Goal: Task Accomplishment & Management: Use online tool/utility

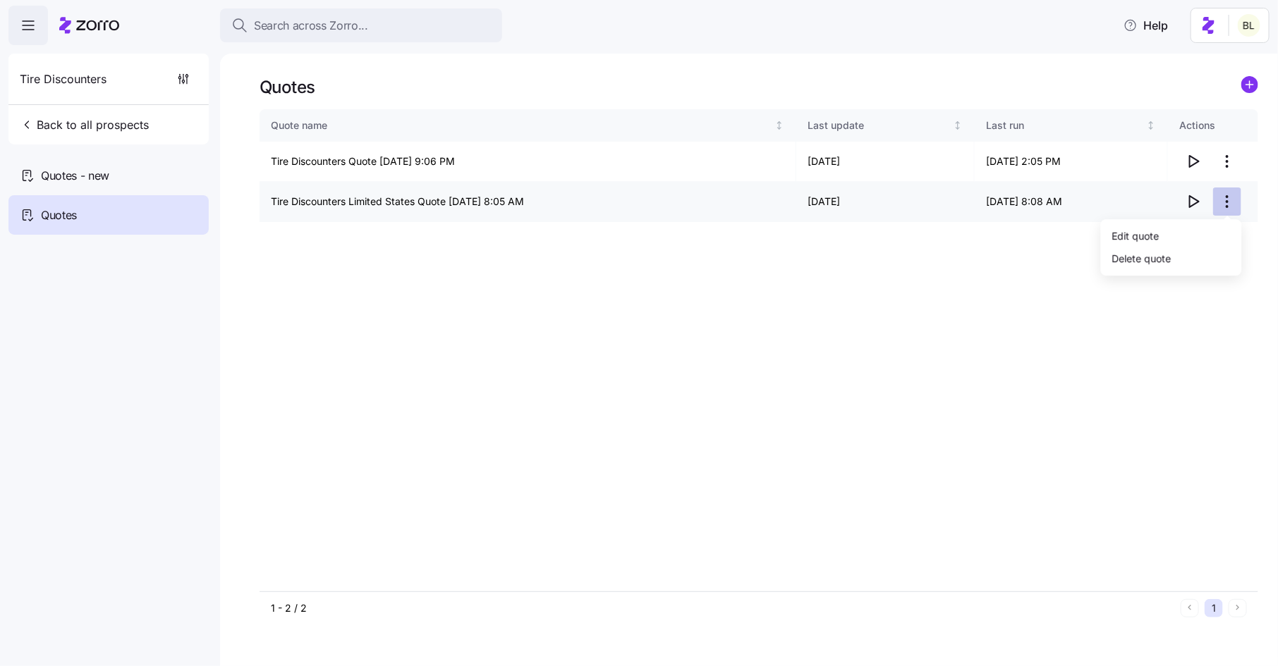
click at [1229, 206] on html "Search across Zorro... Help Tire Discounters Back to all prospects Quotes - new…" at bounding box center [639, 329] width 1278 height 658
click at [1204, 247] on div "Delete quote" at bounding box center [1171, 258] width 130 height 23
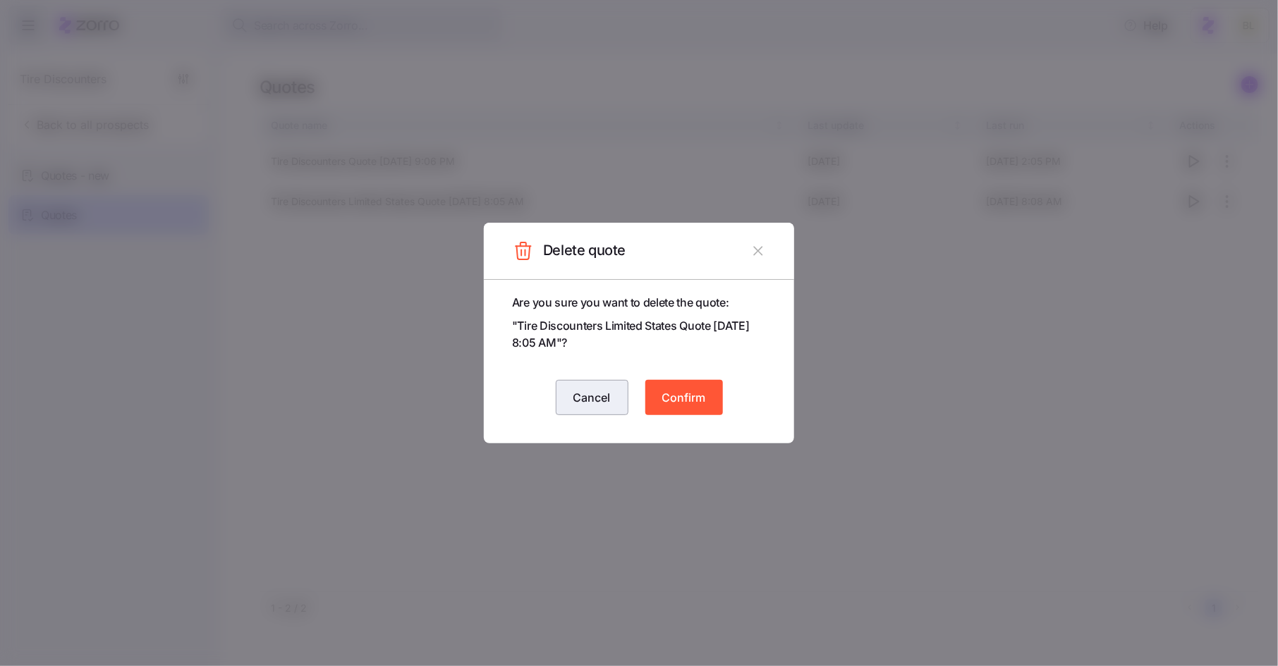
click at [612, 386] on button "Cancel" at bounding box center [592, 397] width 73 height 35
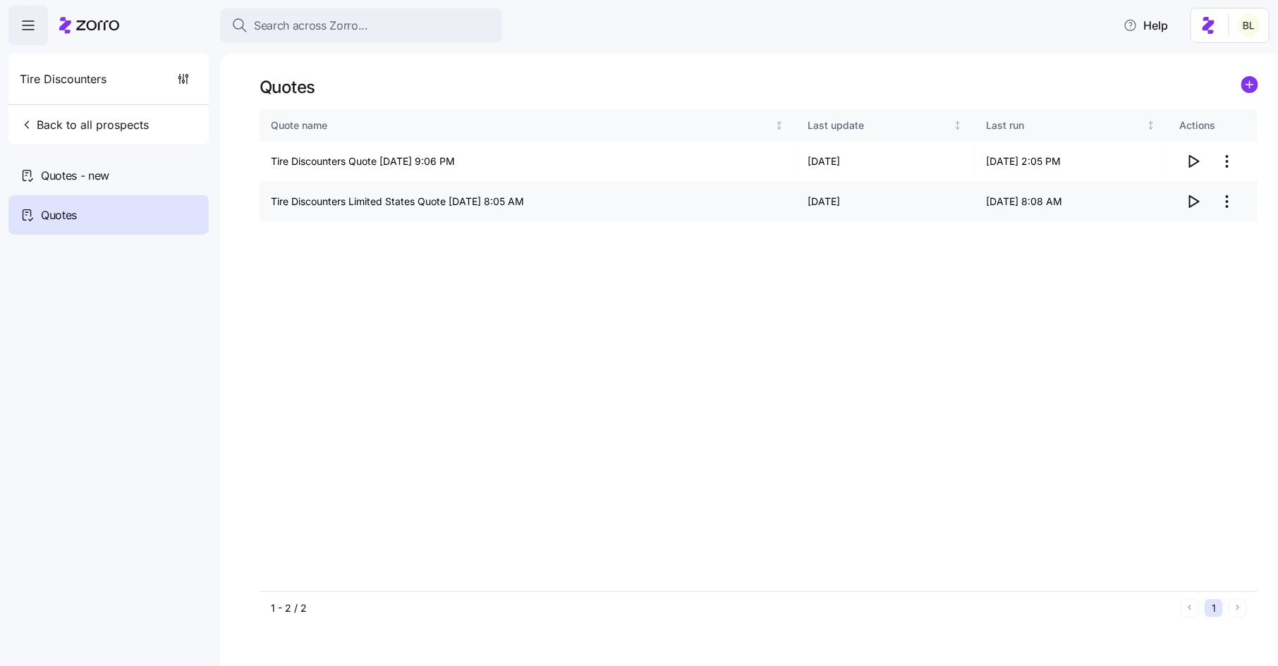
click at [1232, 199] on html "Search across Zorro... Help Tire Discounters Back to all prospects Quotes - new…" at bounding box center [639, 329] width 1278 height 658
click at [1195, 231] on div "Edit quote" at bounding box center [1171, 236] width 130 height 23
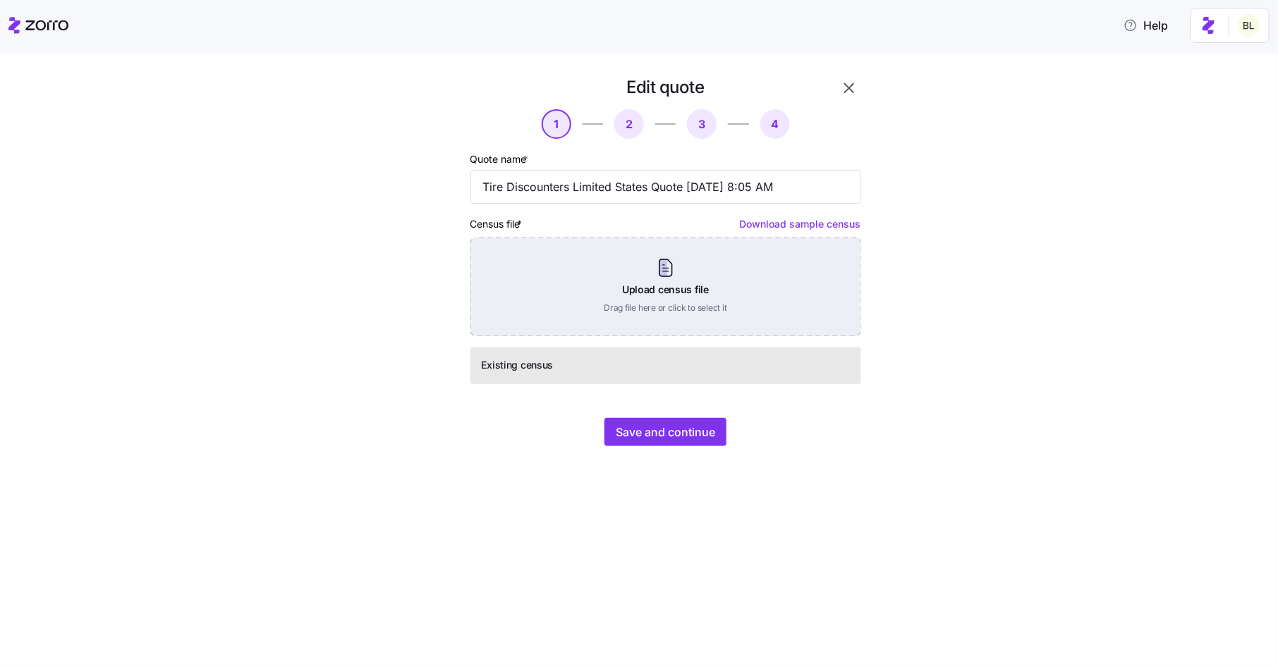
click at [681, 290] on div "Upload census file Drag file here or click to select it" at bounding box center [665, 287] width 391 height 99
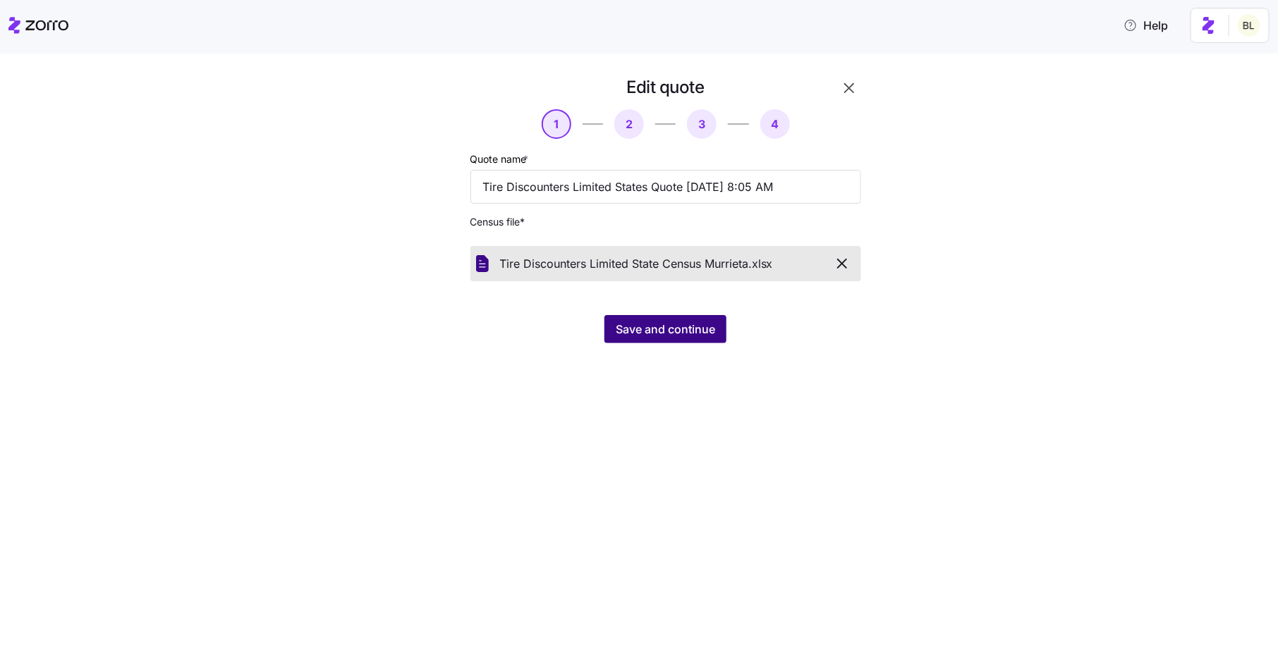
click at [673, 331] on span "Save and continue" at bounding box center [665, 329] width 99 height 17
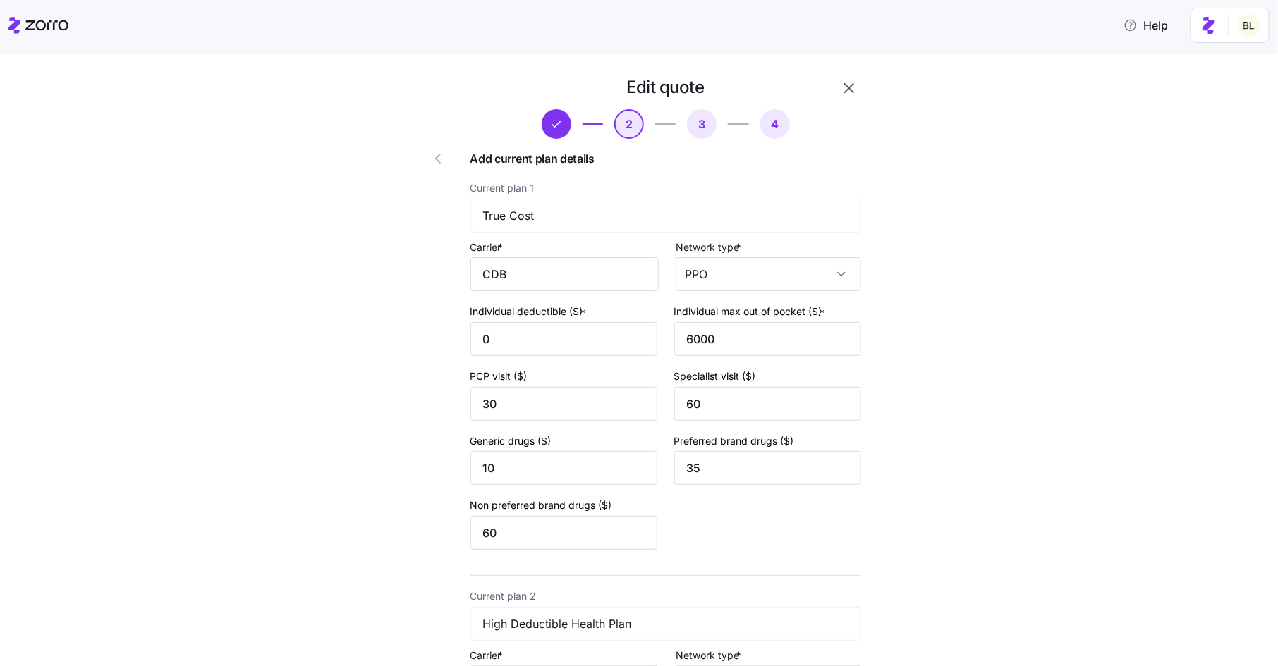
scroll to position [434, 0]
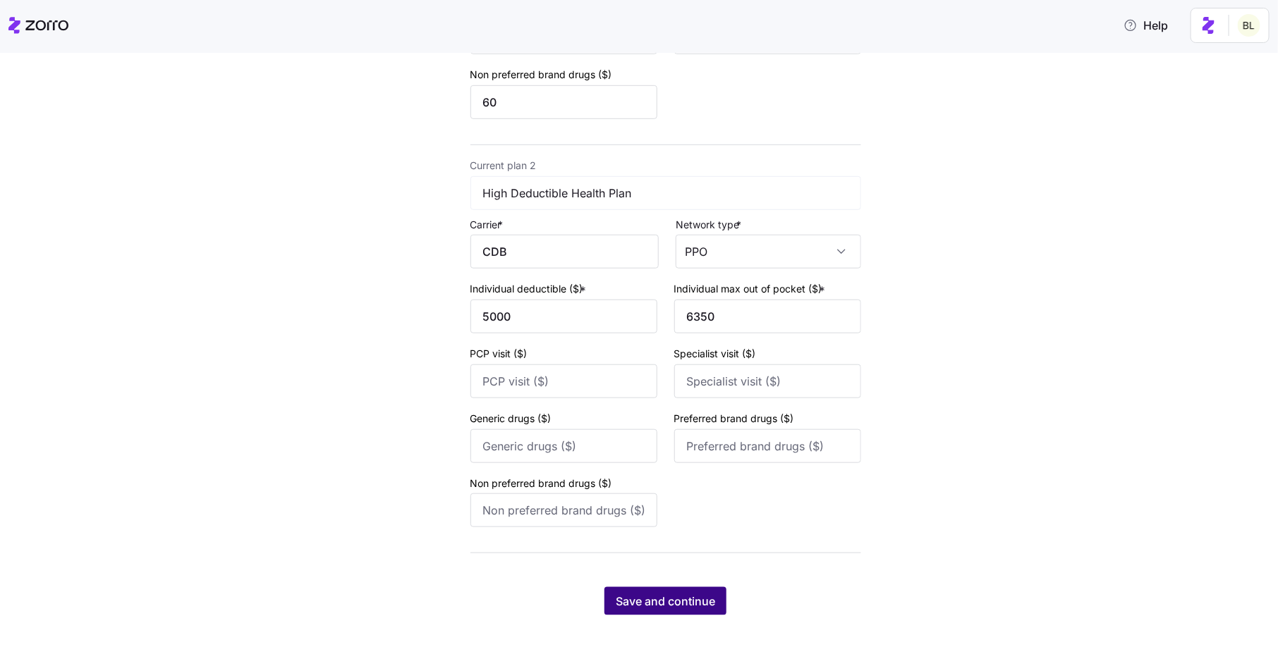
click at [695, 595] on span "Save and continue" at bounding box center [665, 601] width 99 height 17
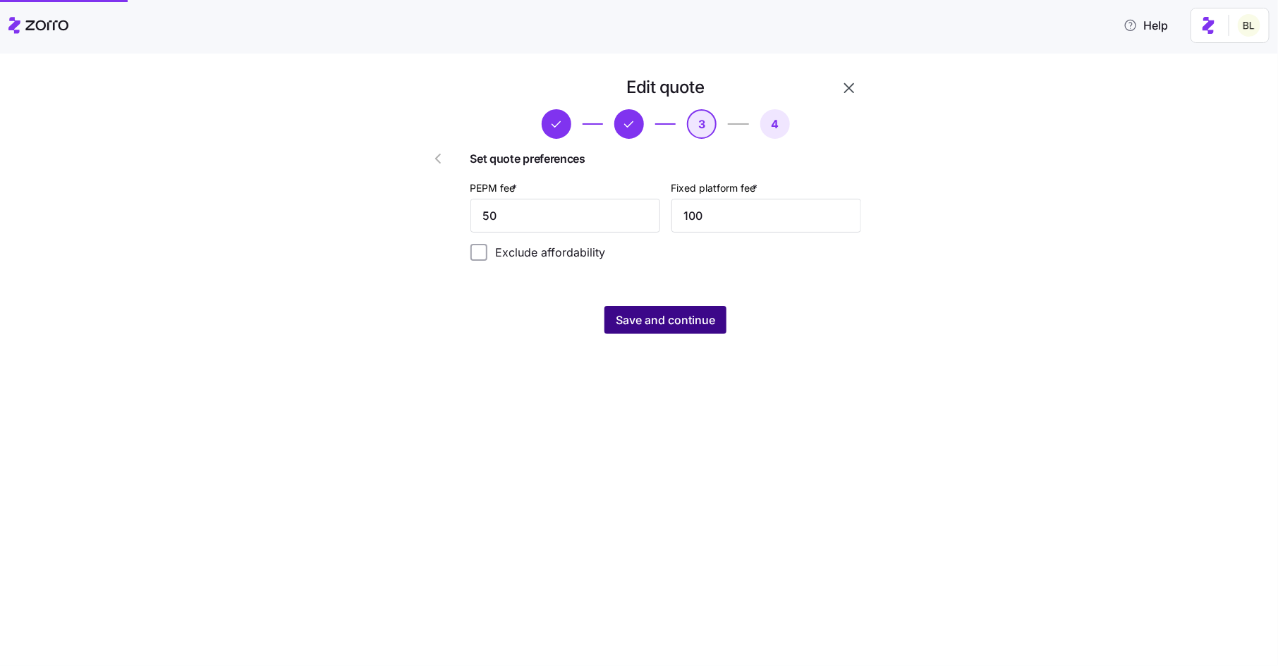
scroll to position [0, 0]
click at [666, 322] on span "Save and continue" at bounding box center [665, 320] width 99 height 17
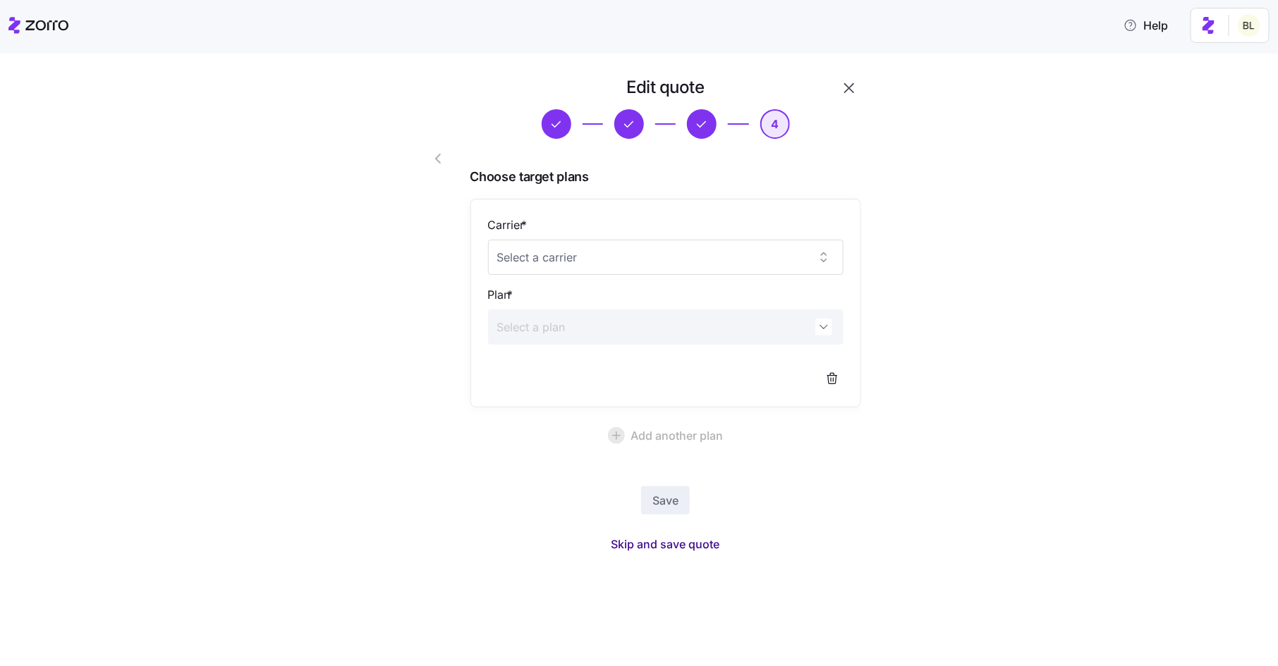
click at [671, 541] on span "Skip and save quote" at bounding box center [665, 544] width 109 height 17
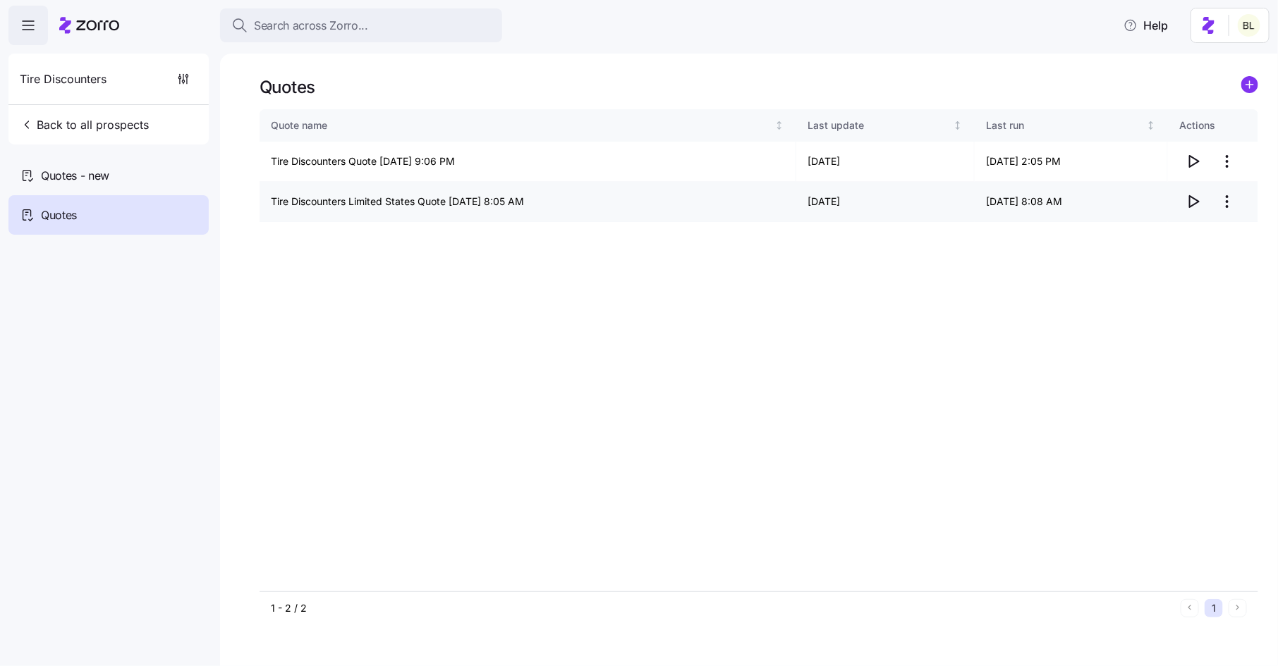
click at [1196, 197] on icon "button" at bounding box center [1193, 201] width 17 height 17
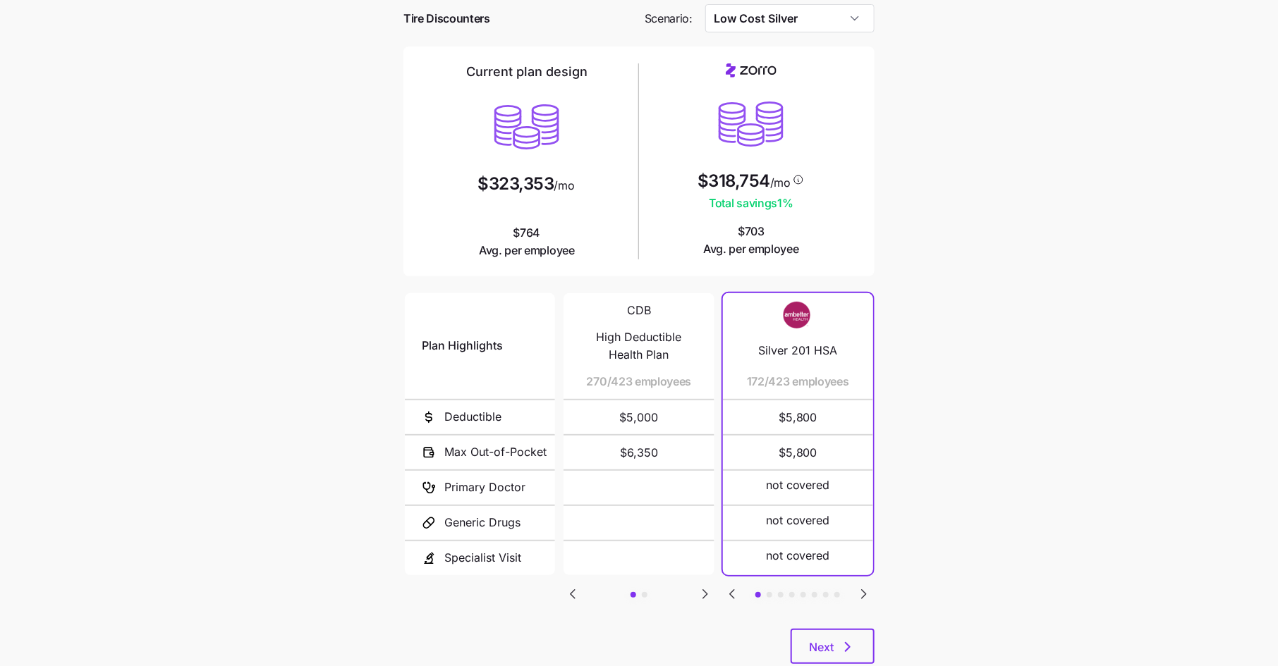
scroll to position [103, 0]
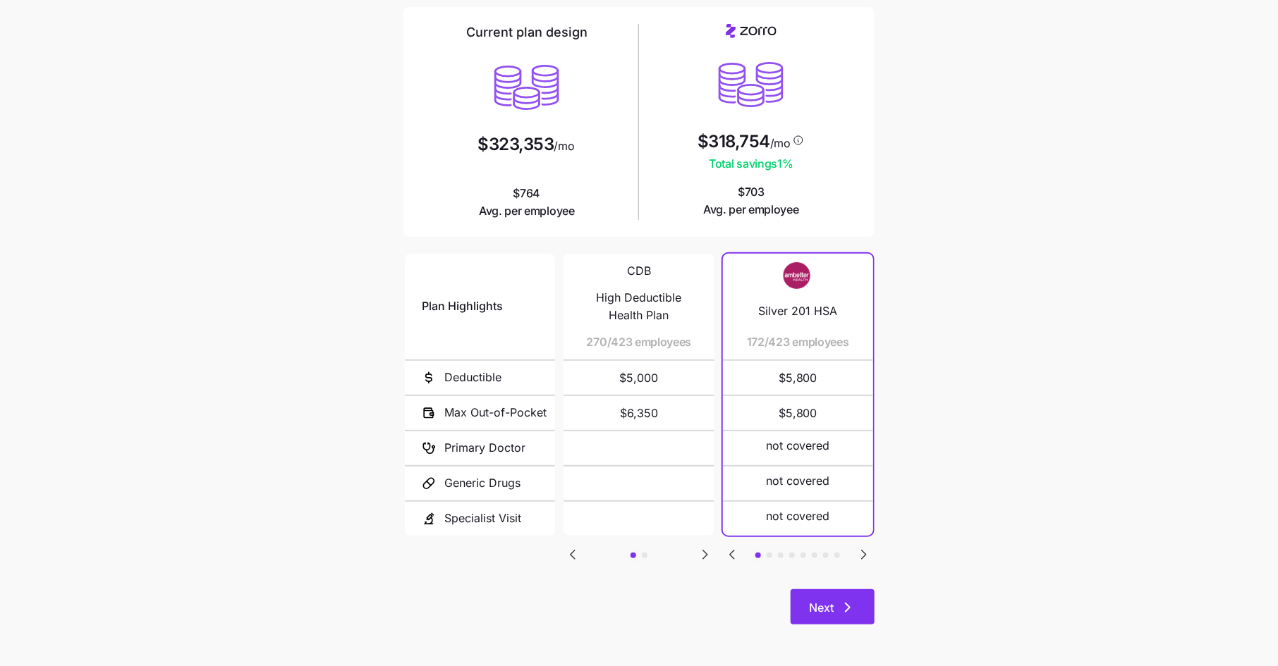
click at [840, 610] on icon "button" at bounding box center [847, 607] width 17 height 17
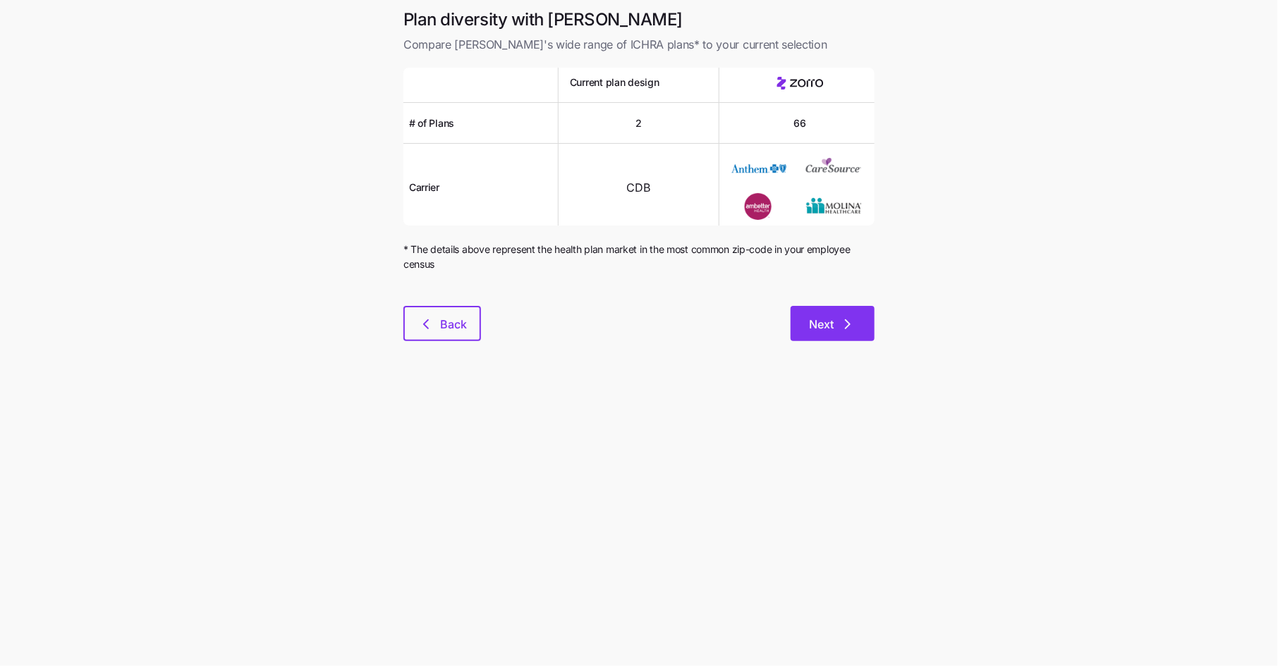
click at [825, 338] on button "Next" at bounding box center [832, 323] width 84 height 35
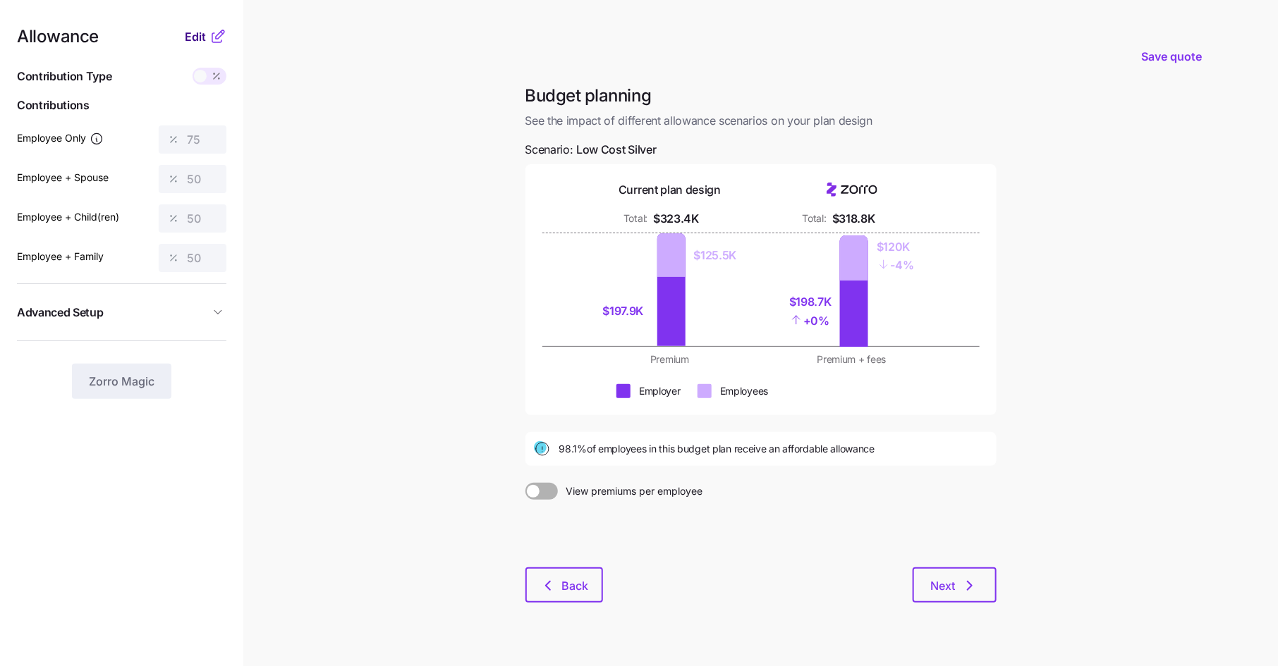
click at [195, 38] on span "Edit" at bounding box center [195, 36] width 21 height 17
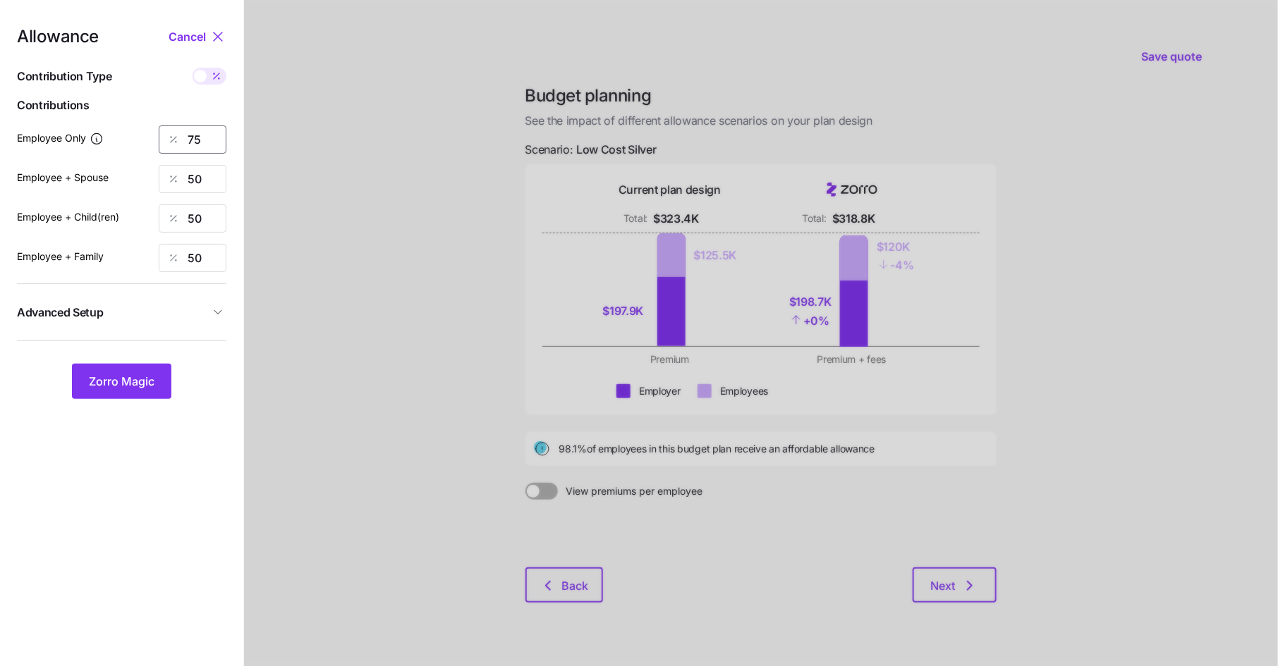
click at [203, 142] on input "75" at bounding box center [193, 140] width 68 height 28
type input "72"
click at [142, 373] on span "Zorro Magic" at bounding box center [122, 381] width 66 height 17
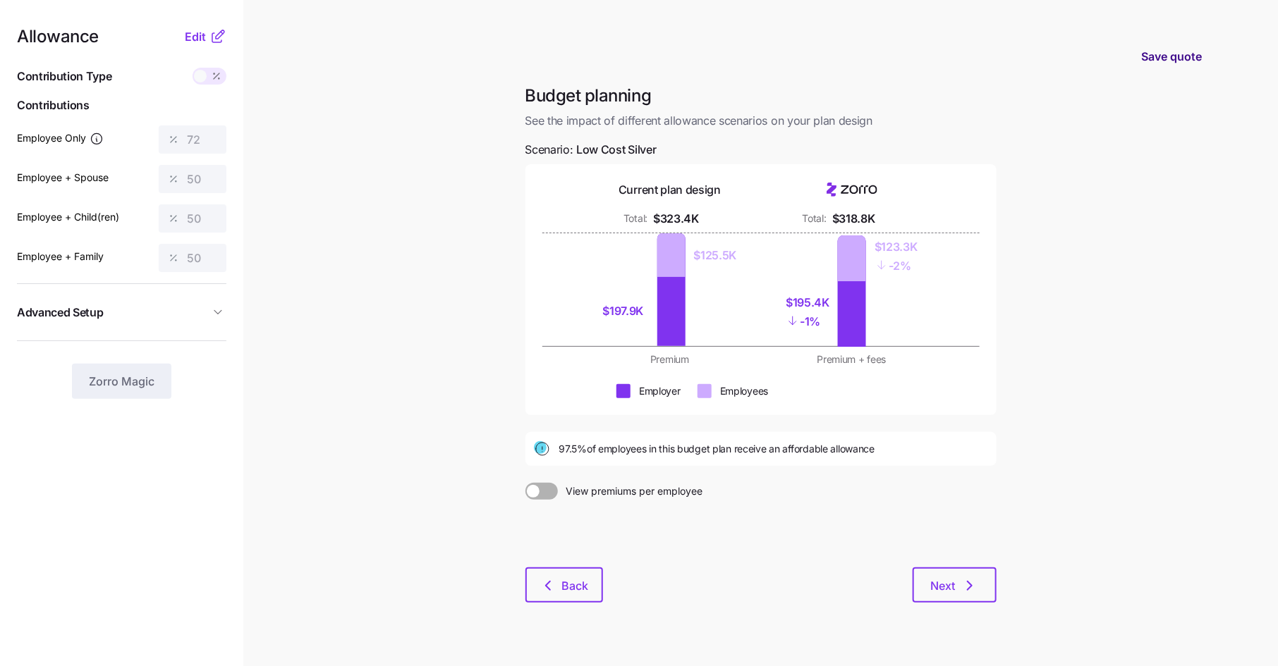
click at [1152, 58] on span "Save quote" at bounding box center [1171, 56] width 61 height 17
